Goal: Transaction & Acquisition: Download file/media

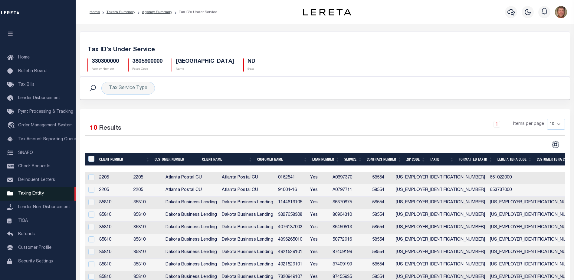
click at [29, 196] on span "Taxing Entity" at bounding box center [31, 193] width 26 height 4
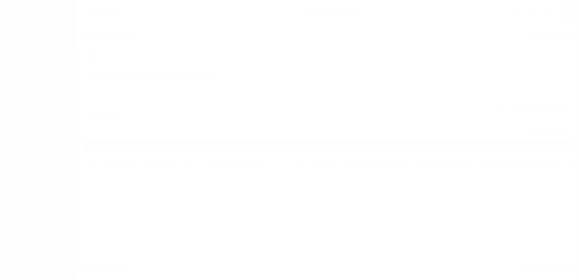
scroll to position [15, 0]
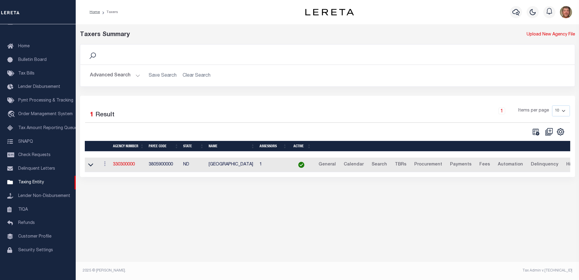
click at [125, 75] on button "Advanced Search" at bounding box center [115, 76] width 50 height 12
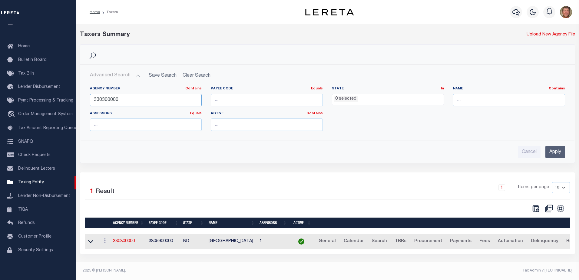
drag, startPoint x: 122, startPoint y: 101, endPoint x: 79, endPoint y: 101, distance: 42.4
click at [79, 101] on div "Search Advanced Search Save Search Clear Search tblPayees_dynamictable_____Defa…" at bounding box center [327, 108] width 504 height 128
type input "130150000"
click at [552, 150] on input "Apply" at bounding box center [555, 152] width 20 height 12
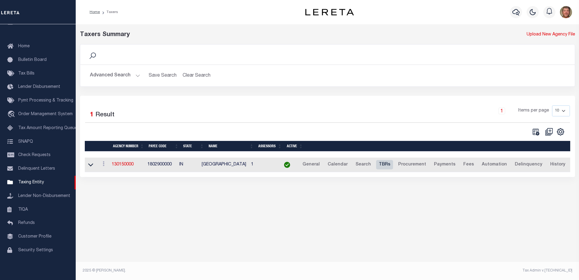
click at [383, 164] on link "TBRs" at bounding box center [384, 165] width 17 height 10
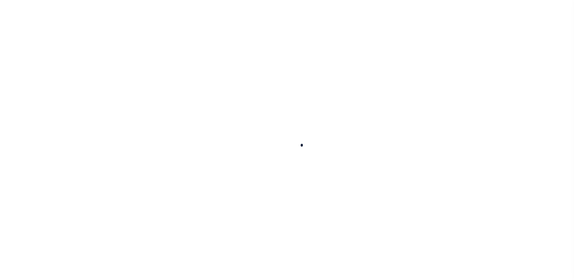
select select
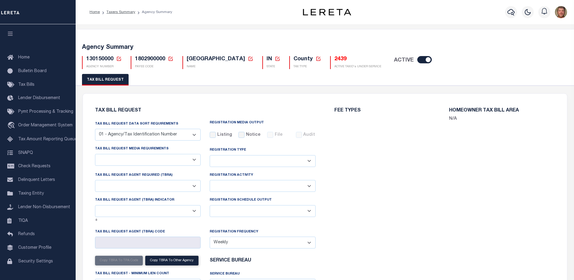
select select "27"
checkbox input "false"
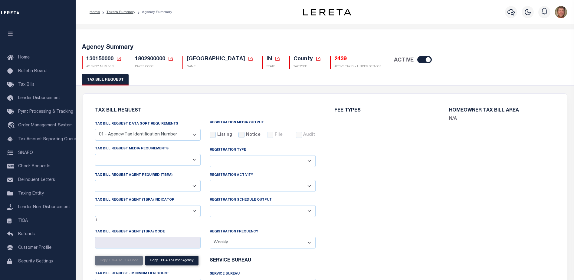
select select "22"
select select "false"
type input "1046"
select select
select select "1801743000"
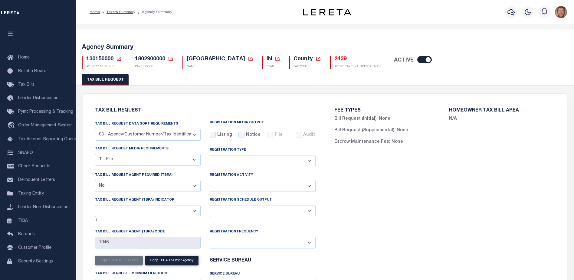
click at [337, 61] on h5 "2439" at bounding box center [357, 59] width 47 height 7
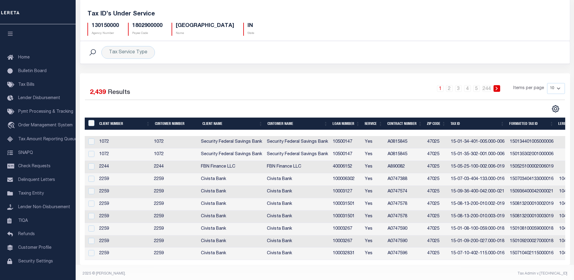
scroll to position [40, 0]
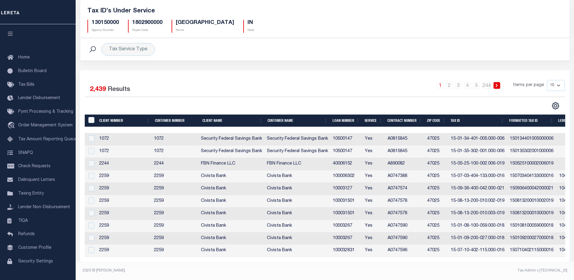
click at [560, 84] on select "10 25 50 100" at bounding box center [556, 85] width 18 height 11
select select "100"
click at [547, 80] on select "10 25 50 100" at bounding box center [556, 85] width 18 height 11
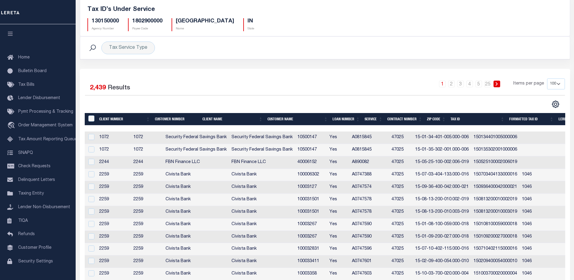
scroll to position [0, 246]
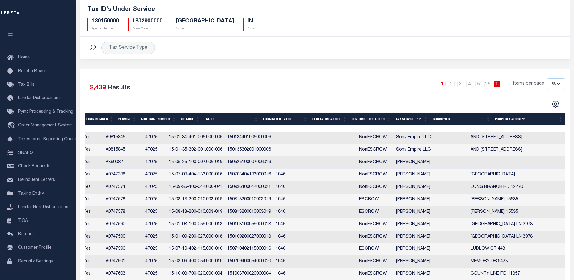
click at [410, 119] on th "Tax Service Type" at bounding box center [412, 119] width 37 height 12
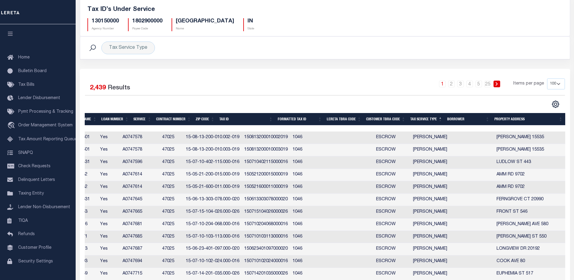
scroll to position [0, 164]
click at [555, 106] on icon "" at bounding box center [556, 104] width 8 height 8
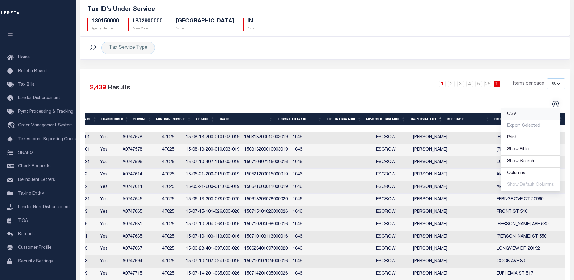
click at [515, 114] on span "CSV" at bounding box center [511, 114] width 9 height 4
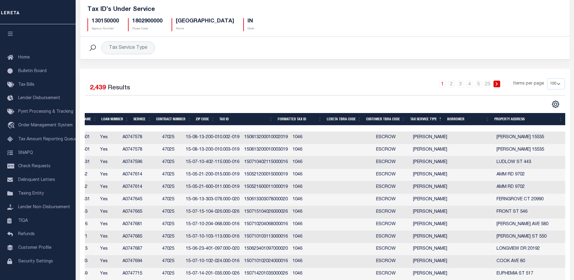
click at [414, 84] on div "1 2 3 4 5 … 25 Items per page 10 25 50 100" at bounding box center [386, 86] width 358 height 16
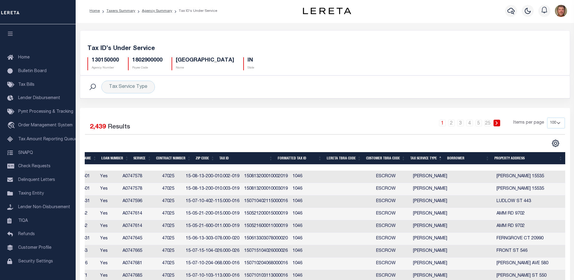
scroll to position [0, 0]
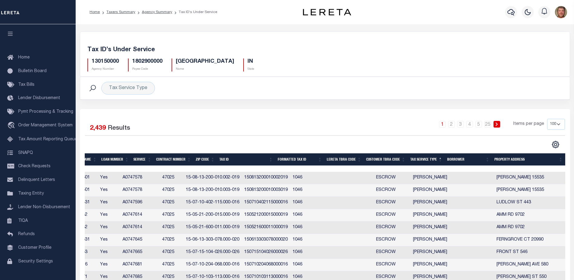
click at [497, 121] on link at bounding box center [497, 124] width 7 height 7
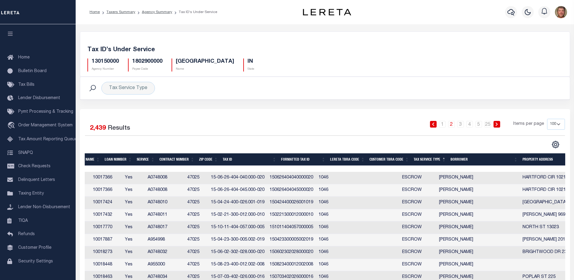
click at [498, 122] on link at bounding box center [497, 124] width 7 height 7
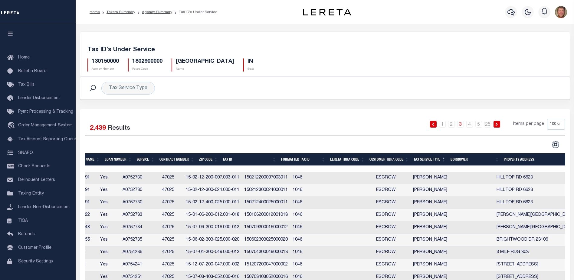
click at [498, 122] on link at bounding box center [497, 124] width 7 height 7
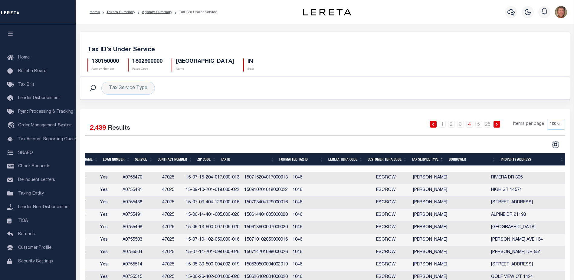
click at [498, 122] on link at bounding box center [497, 124] width 7 height 7
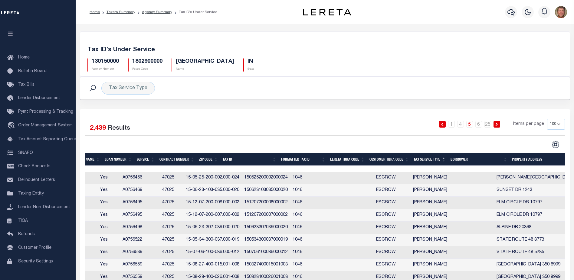
click at [498, 122] on link at bounding box center [497, 124] width 7 height 7
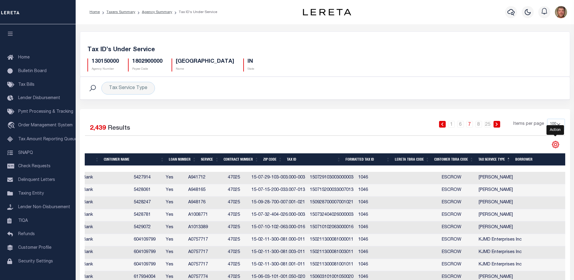
click at [556, 143] on icon "" at bounding box center [556, 144] width 8 height 8
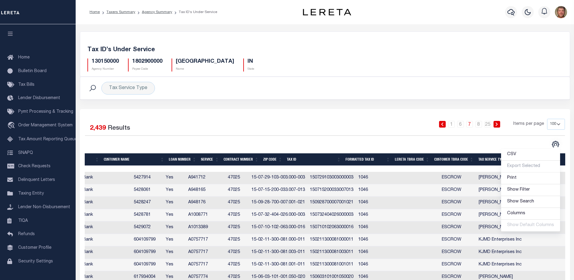
click at [519, 167] on li "Export Selected" at bounding box center [530, 166] width 59 height 12
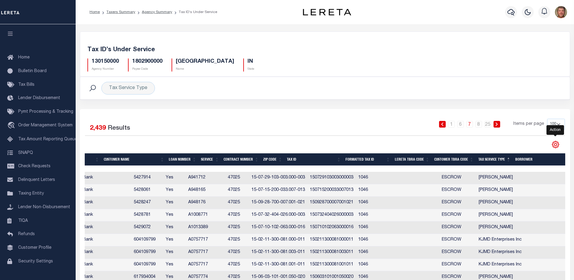
click at [558, 142] on icon "" at bounding box center [556, 144] width 8 height 8
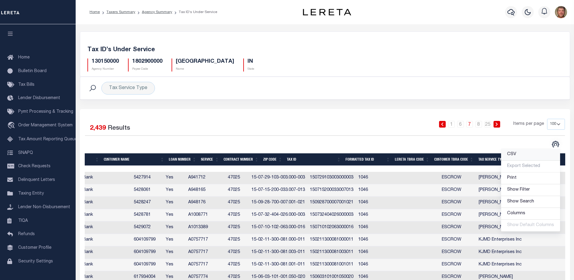
click at [515, 155] on span "CSV" at bounding box center [511, 154] width 9 height 4
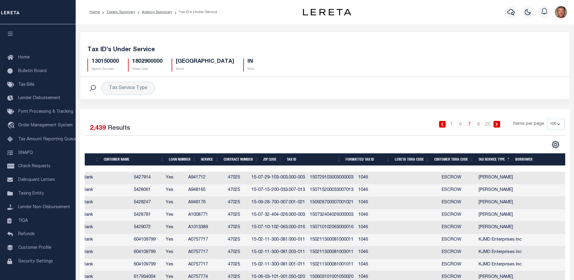
click at [351, 91] on div "Tax Service Type Search" at bounding box center [325, 88] width 480 height 13
click at [207, 64] on h5 "[GEOGRAPHIC_DATA]" at bounding box center [205, 61] width 58 height 7
